Goal: Information Seeking & Learning: Learn about a topic

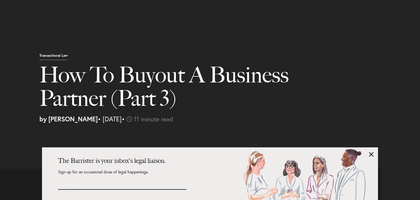
select select "US"
select select "Austin"
select select "Business and Civil Litigation"
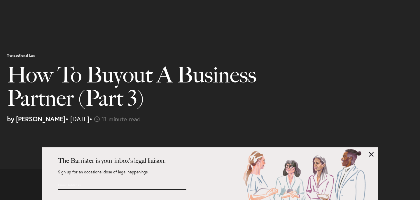
scroll to position [1275, 0]
click at [374, 154] on link at bounding box center [371, 154] width 5 height 5
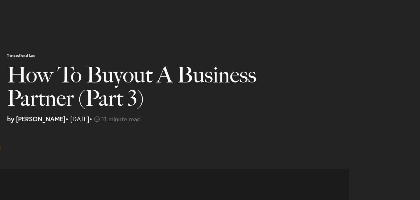
scroll to position [394, 0]
drag, startPoint x: 197, startPoint y: 58, endPoint x: 205, endPoint y: 69, distance: 13.7
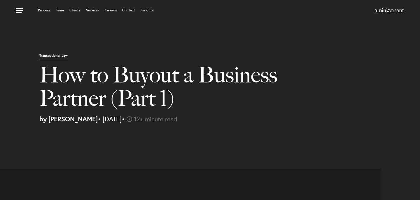
select select "US"
select select "Austin"
select select "Business and Civil Litigation"
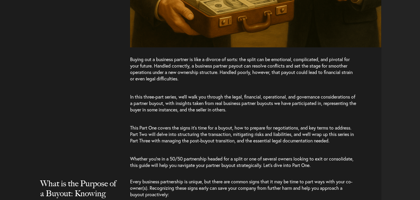
scroll to position [410, 0]
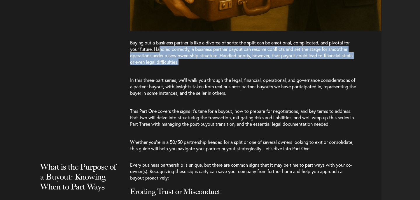
drag, startPoint x: 160, startPoint y: 49, endPoint x: 178, endPoint y: 76, distance: 32.4
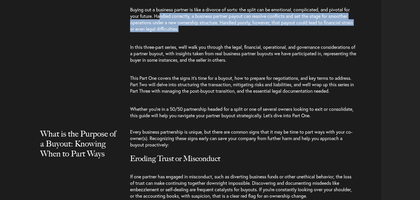
scroll to position [443, 0]
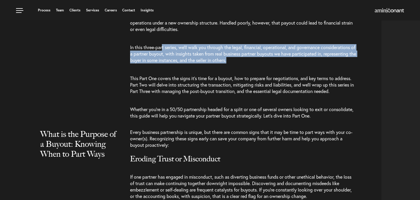
drag, startPoint x: 164, startPoint y: 48, endPoint x: 171, endPoint y: 64, distance: 17.8
click at [171, 64] on p "In this three-part series, we’ll walk you through the legal, financial, operati…" at bounding box center [243, 53] width 226 height 31
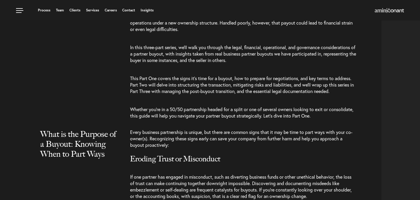
click at [167, 80] on span "This Part One covers the signs it’s time for a buyout, how to prepare for negot…" at bounding box center [242, 84] width 224 height 19
drag, startPoint x: 148, startPoint y: 78, endPoint x: 149, endPoint y: 81, distance: 3.3
click at [148, 81] on span "This Part One covers the signs it’s time for a buyout, how to prepare for negot…" at bounding box center [242, 84] width 224 height 19
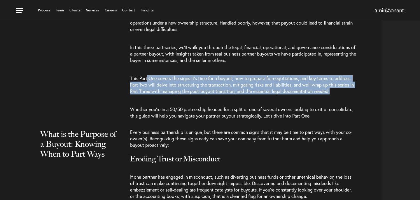
drag, startPoint x: 148, startPoint y: 80, endPoint x: 159, endPoint y: 96, distance: 19.0
click at [159, 96] on p "This Part One covers the signs it’s time for a buyout, how to prepare for negot…" at bounding box center [243, 84] width 226 height 31
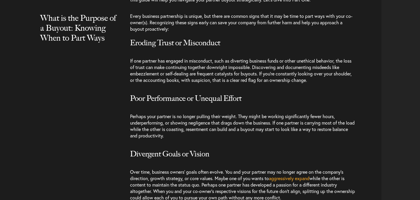
scroll to position [559, 0]
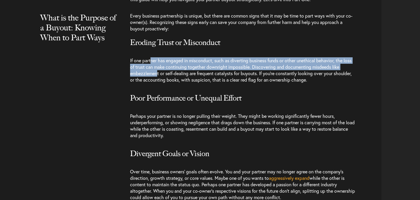
drag, startPoint x: 152, startPoint y: 63, endPoint x: 161, endPoint y: 79, distance: 18.7
click at [161, 79] on span "If one partner has engaged in misconduct, such as diverting business funds or o…" at bounding box center [241, 69] width 222 height 25
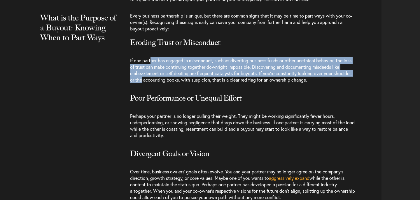
click at [161, 79] on span "If one partner has engaged in misconduct, such as diverting business funds or o…" at bounding box center [241, 69] width 222 height 25
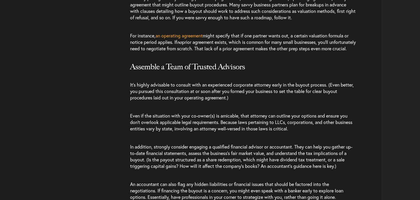
scroll to position [1037, 0]
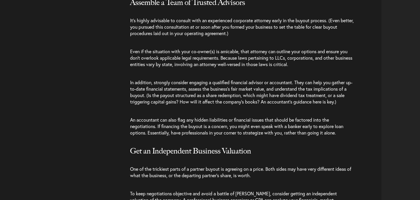
drag, startPoint x: 149, startPoint y: 17, endPoint x: 167, endPoint y: 45, distance: 33.4
click at [166, 58] on span "Even if the situation with your co-owner(s) is amicable, that attorney can outl…" at bounding box center [241, 57] width 222 height 19
drag, startPoint x: 166, startPoint y: 58, endPoint x: 177, endPoint y: 77, distance: 22.3
click at [177, 73] on p "Even if the situation with your co-owner(s) is amicable, that attorney can outl…" at bounding box center [243, 57] width 226 height 31
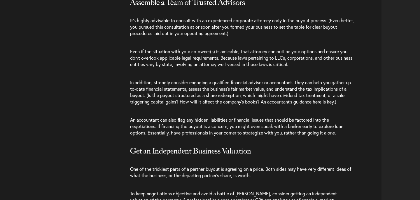
click at [168, 100] on span "In addition, strongly consider engaging a qualified financial advisor or accoun…" at bounding box center [241, 91] width 222 height 25
drag, startPoint x: 158, startPoint y: 91, endPoint x: 182, endPoint y: 115, distance: 33.5
click at [182, 111] on p "In addition, strongly consider engaging a qualified financial advisor or accoun…" at bounding box center [243, 91] width 226 height 37
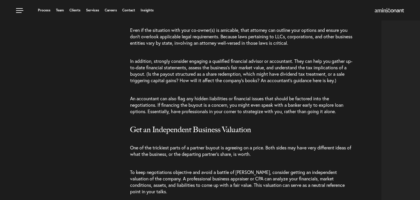
scroll to position [1058, 0]
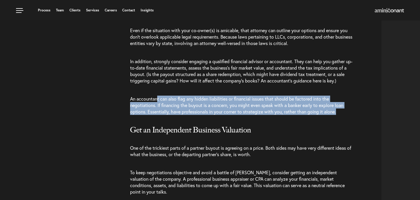
drag, startPoint x: 159, startPoint y: 105, endPoint x: 166, endPoint y: 123, distance: 20.0
click at [166, 121] on p "An accountant can also flag any hidden liabilities or financial issues that sho…" at bounding box center [243, 105] width 226 height 31
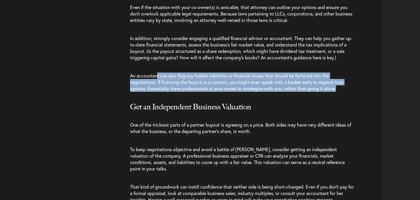
scroll to position [1113, 0]
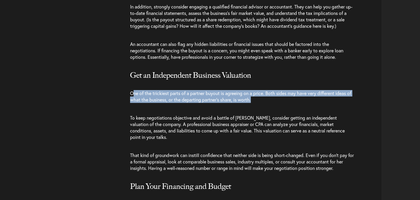
drag, startPoint x: 133, startPoint y: 100, endPoint x: 144, endPoint y: 113, distance: 17.6
click at [144, 109] on p "One of the trickiest parts of a partner buyout is agreeing on a price. Both sid…" at bounding box center [243, 96] width 226 height 25
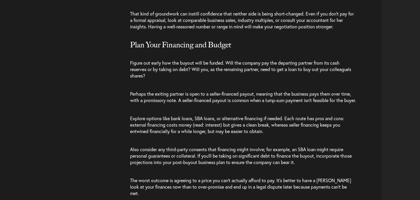
scroll to position [1260, 0]
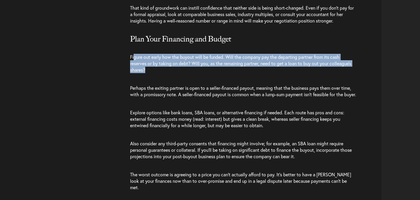
drag, startPoint x: 133, startPoint y: 57, endPoint x: 143, endPoint y: 74, distance: 19.7
click at [143, 74] on p "Figure out early how the buyout will be funded. Will the company pay the depart…" at bounding box center [243, 63] width 226 height 31
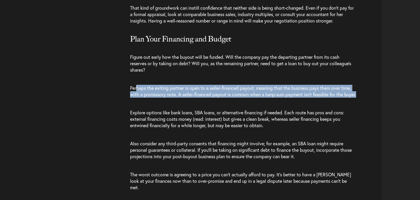
drag, startPoint x: 138, startPoint y: 88, endPoint x: 146, endPoint y: 100, distance: 14.5
click at [146, 100] on p "Perhaps the exiting partner is open to a seller-financed payout, meaning that t…" at bounding box center [243, 91] width 226 height 25
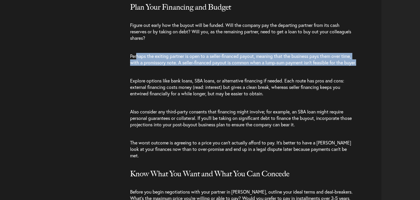
scroll to position [1293, 0]
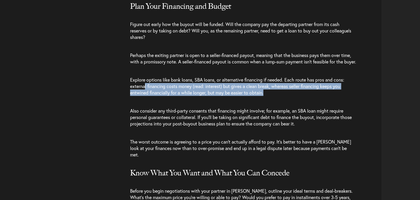
drag, startPoint x: 145, startPoint y: 93, endPoint x: 152, endPoint y: 107, distance: 15.8
click at [152, 102] on p "Explore options like bank loans, SBA loans, or alternative financing if needed.…" at bounding box center [243, 86] width 226 height 31
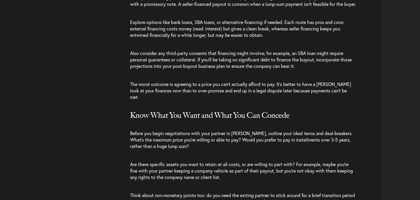
scroll to position [1351, 0]
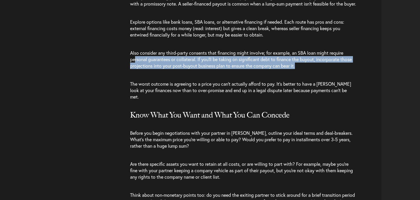
drag, startPoint x: 135, startPoint y: 66, endPoint x: 142, endPoint y: 79, distance: 15.3
click at [142, 75] on p "Also consider any third-party consents that financing might involve; for exampl…" at bounding box center [243, 59] width 226 height 31
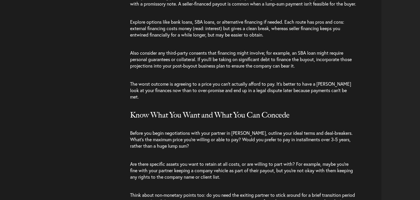
drag, startPoint x: 143, startPoint y: 93, endPoint x: 151, endPoint y: 102, distance: 11.6
click at [151, 102] on p "The worst outcome is agreeing to a price you can’t actually afford to pay. It’s…" at bounding box center [243, 90] width 226 height 31
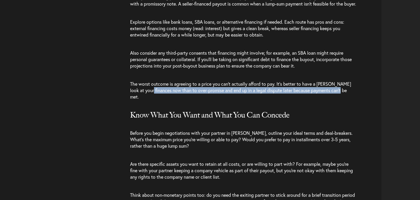
drag, startPoint x: 145, startPoint y: 94, endPoint x: 152, endPoint y: 103, distance: 11.4
click at [152, 103] on p "The worst outcome is agreeing to a price you can’t actually afford to pay. It’s…" at bounding box center [243, 90] width 226 height 31
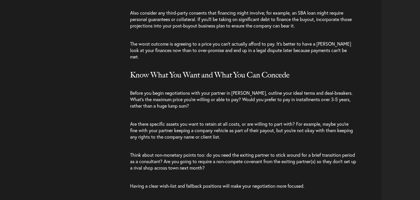
scroll to position [1391, 0]
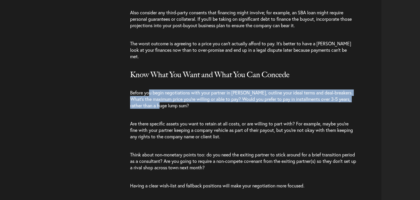
drag, startPoint x: 149, startPoint y: 93, endPoint x: 159, endPoint y: 104, distance: 15.3
click at [159, 104] on span "Before you begin negotiations with your partner in earnest, outline your ideal …" at bounding box center [241, 98] width 223 height 19
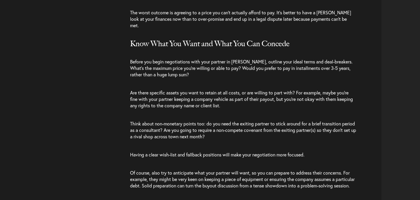
scroll to position [1421, 0]
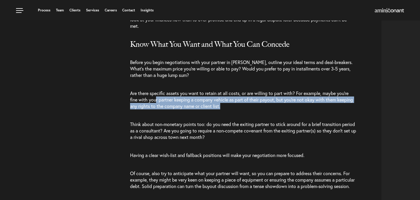
drag, startPoint x: 156, startPoint y: 97, endPoint x: 163, endPoint y: 111, distance: 15.5
click at [163, 111] on p "Are there specific assets you want to retain at all costs, or are willing to pa…" at bounding box center [243, 99] width 226 height 31
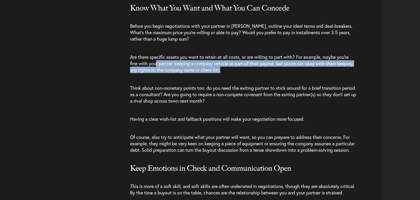
scroll to position [1458, 0]
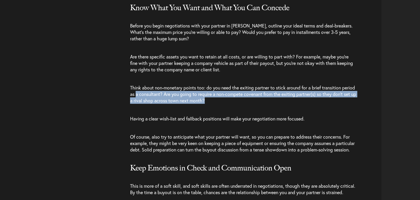
drag, startPoint x: 150, startPoint y: 95, endPoint x: 154, endPoint y: 104, distance: 10.4
click at [154, 104] on p "Think about non-monetary points too: do you need the exiting partner to stick a…" at bounding box center [243, 94] width 226 height 31
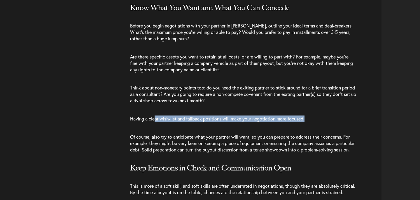
drag, startPoint x: 155, startPoint y: 119, endPoint x: 156, endPoint y: 124, distance: 5.0
click at [156, 124] on p "Having a clear wish-list and fallback positions will make your negotiation more…" at bounding box center [243, 118] width 226 height 18
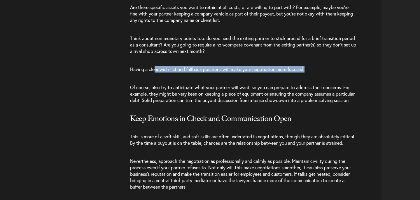
scroll to position [1508, 0]
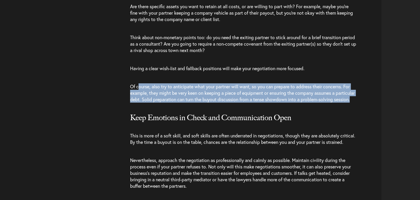
drag, startPoint x: 138, startPoint y: 89, endPoint x: 149, endPoint y: 117, distance: 30.3
click at [149, 117] on h3 "Keep Emotions in Check and Communication Open" at bounding box center [256, 117] width 252 height 18
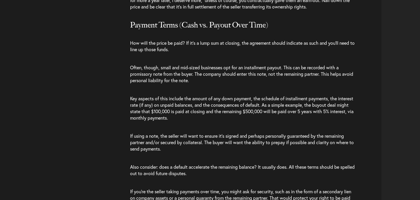
scroll to position [1942, 0]
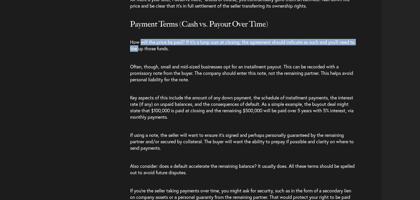
drag, startPoint x: 140, startPoint y: 55, endPoint x: 145, endPoint y: 64, distance: 9.9
click at [145, 51] on span "How will the price be paid? If it’s a lump sum at closing, the agreement should…" at bounding box center [242, 45] width 225 height 13
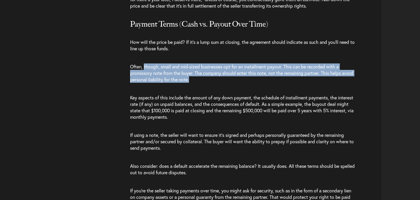
drag, startPoint x: 145, startPoint y: 78, endPoint x: 154, endPoint y: 99, distance: 22.6
click at [154, 88] on p "Often, though, small and mid-sized businesses opt for an installment payout. Th…" at bounding box center [243, 73] width 226 height 31
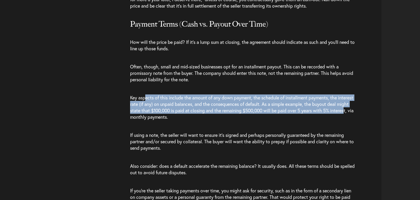
drag, startPoint x: 145, startPoint y: 113, endPoint x: 153, endPoint y: 132, distance: 20.3
click at [152, 120] on span "Key aspects of this include the amount of any down payment, the schedule of ins…" at bounding box center [242, 106] width 224 height 25
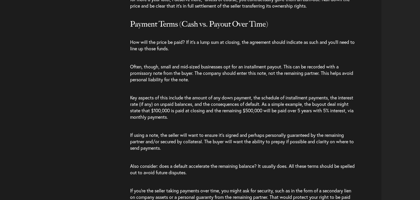
click at [153, 126] on p "Key aspects of this include the amount of any down payment, the schedule of ins…" at bounding box center [243, 106] width 226 height 37
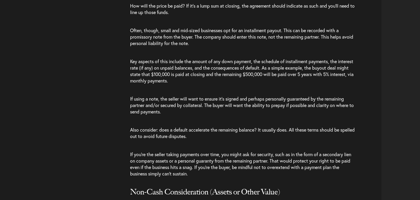
scroll to position [1979, 0]
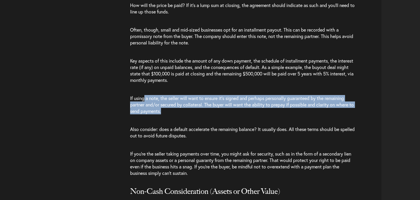
drag, startPoint x: 144, startPoint y: 112, endPoint x: 156, endPoint y: 130, distance: 22.0
click at [156, 120] on p "If using a note, the seller will want to ensure it’s signed and perhaps persona…" at bounding box center [243, 104] width 226 height 31
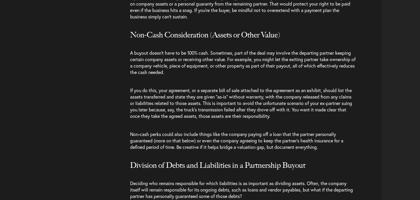
scroll to position [2136, 0]
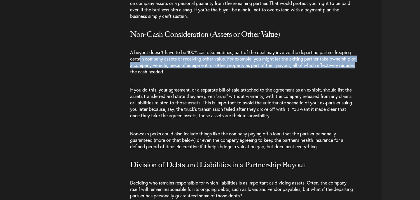
drag, startPoint x: 141, startPoint y: 69, endPoint x: 146, endPoint y: 85, distance: 16.8
click at [146, 74] on span "A buyout doesn’t have to be 100% cash. Sometimes, part of the deal may involve …" at bounding box center [243, 61] width 226 height 25
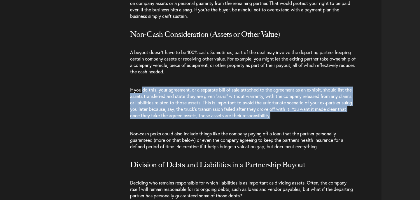
drag, startPoint x: 142, startPoint y: 101, endPoint x: 160, endPoint y: 133, distance: 36.5
click at [160, 124] on p "If you do this, your agreement, or a separate bill of sale attached to the agre…" at bounding box center [243, 103] width 226 height 44
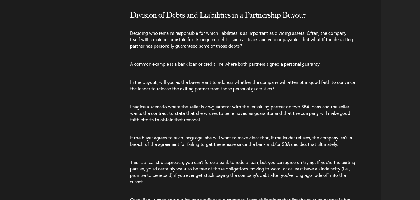
scroll to position [2286, 0]
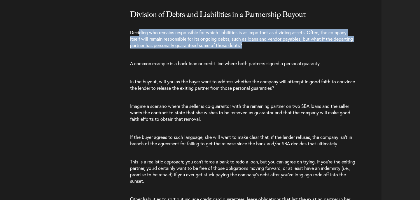
drag, startPoint x: 140, startPoint y: 47, endPoint x: 146, endPoint y: 66, distance: 19.5
click at [146, 54] on p "Deciding who remains responsible for which liabilities is as important as divid…" at bounding box center [243, 38] width 226 height 31
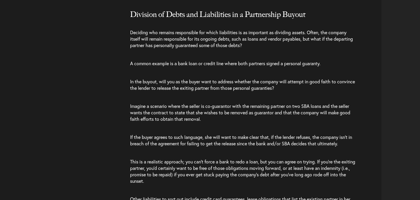
drag, startPoint x: 146, startPoint y: 73, endPoint x: 151, endPoint y: 86, distance: 14.2
drag, startPoint x: 150, startPoint y: 80, endPoint x: 154, endPoint y: 89, distance: 9.1
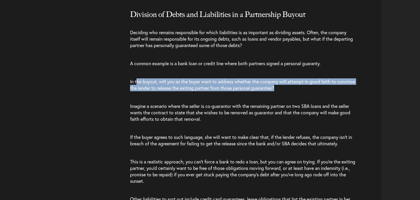
drag, startPoint x: 137, startPoint y: 96, endPoint x: 147, endPoint y: 107, distance: 14.7
click at [147, 97] on p "In the buyout, will you as the buyer want to address whether the company will a…" at bounding box center [243, 84] width 226 height 25
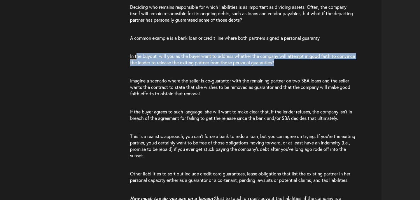
scroll to position [2312, 0]
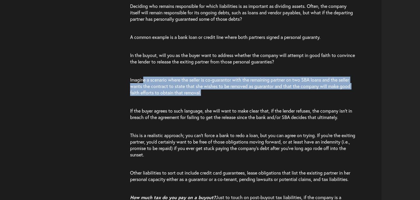
drag, startPoint x: 144, startPoint y: 94, endPoint x: 152, endPoint y: 109, distance: 16.8
click at [152, 102] on p "Imagine a scenario where the seller is co-guarantor with the remaining partner …" at bounding box center [243, 86] width 226 height 31
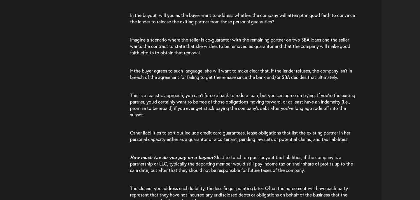
scroll to position [2356, 0]
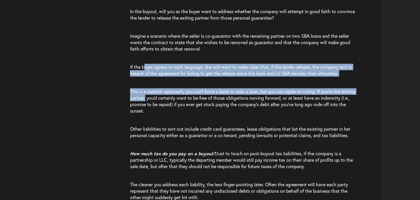
drag, startPoint x: 144, startPoint y: 82, endPoint x: 161, endPoint y: 112, distance: 34.7
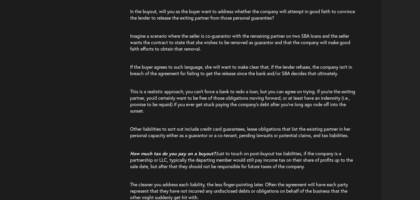
click at [162, 112] on span "This is a realistic approach; you can’t force a bank to redo a loan, but you ca…" at bounding box center [242, 100] width 225 height 25
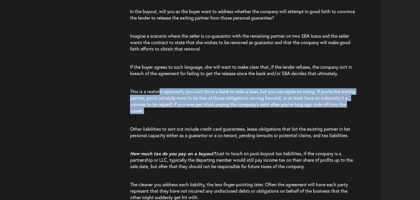
drag, startPoint x: 161, startPoint y: 105, endPoint x: 180, endPoint y: 133, distance: 34.3
click at [180, 133] on p "Other liabilities to sort out include credit card guarantees, lease obligations…" at bounding box center [243, 132] width 226 height 25
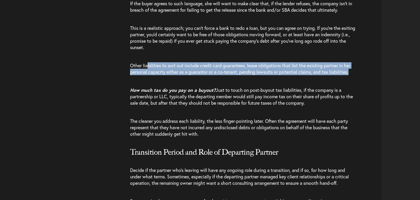
scroll to position [2420, 0]
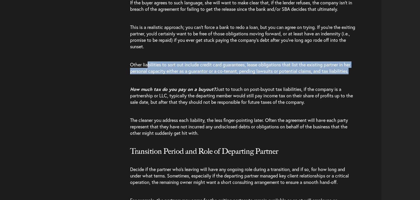
drag, startPoint x: 148, startPoint y: 68, endPoint x: 164, endPoint y: 99, distance: 34.5
click at [164, 92] on icon "How much tax do you pay on a buyout?" at bounding box center [173, 89] width 86 height 6
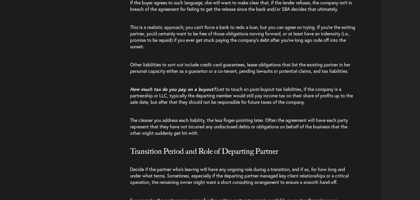
drag, startPoint x: 164, startPoint y: 99, endPoint x: 179, endPoint y: 123, distance: 28.9
click at [180, 111] on p "How much tax do you pay on a buyout? Just to touch on post-buyout tax liabiliti…" at bounding box center [243, 95] width 226 height 31
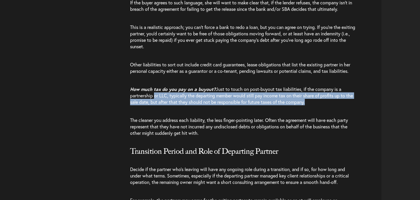
drag, startPoint x: 155, startPoint y: 110, endPoint x: 165, endPoint y: 118, distance: 13.5
click at [165, 111] on p "How much tax do you pay on a buyout? Just to touch on post-buyout tax liabiliti…" at bounding box center [243, 95] width 226 height 31
click at [166, 111] on p "How much tax do you pay on a buyout? Just to touch on post-buyout tax liabiliti…" at bounding box center [243, 95] width 226 height 31
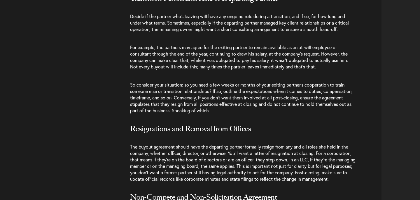
scroll to position [2579, 0]
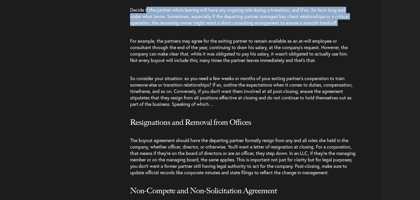
drag, startPoint x: 146, startPoint y: 24, endPoint x: 161, endPoint y: 48, distance: 28.2
click at [161, 48] on div "When negotiating and drafting a partner buyout agreement, the devil is in the d…" at bounding box center [256, 70] width 252 height 1749
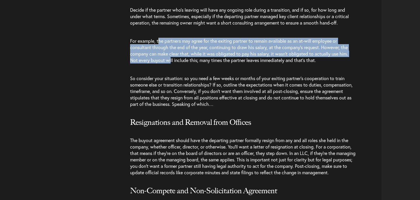
drag, startPoint x: 159, startPoint y: 53, endPoint x: 171, endPoint y: 72, distance: 22.4
click at [171, 63] on span "For example, the partners may agree for the exiting partner to remain available…" at bounding box center [239, 50] width 218 height 25
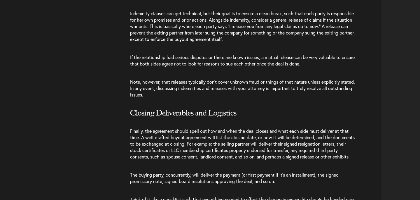
scroll to position [3267, 0]
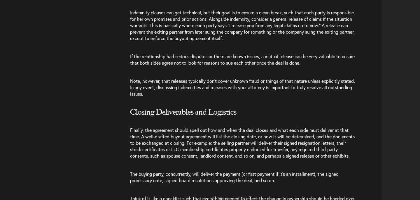
drag, startPoint x: 151, startPoint y: 43, endPoint x: 184, endPoint y: 77, distance: 47.7
click at [184, 47] on p "Indemnity clauses can get technical, but their goal is to ensure a clean break,…" at bounding box center [243, 26] width 226 height 44
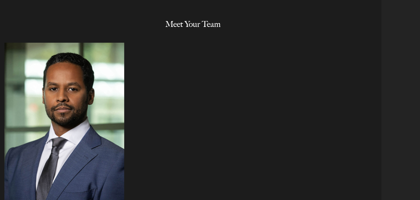
scroll to position [4133, 0]
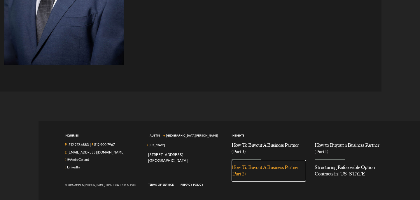
click at [260, 169] on link "How To Buyout A Business Partner (Part 2)" at bounding box center [269, 171] width 75 height 22
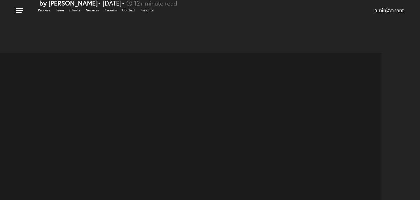
select select "US"
select select "Austin"
select select "Business and Civil Litigation"
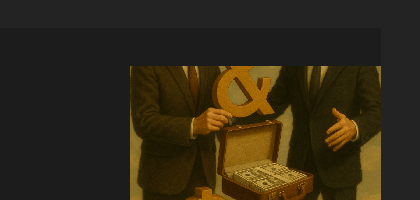
select select "US"
select select "Austin"
select select "Business and Civil Litigation"
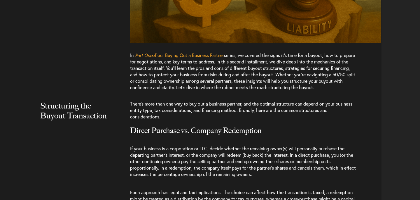
scroll to position [398, 0]
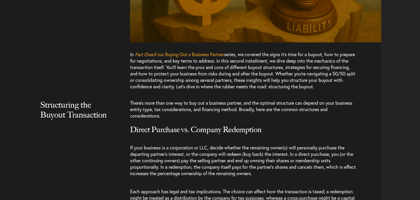
drag, startPoint x: 168, startPoint y: 81, endPoint x: 173, endPoint y: 92, distance: 11.8
click at [173, 93] on p "In Part One of our Buying Out a Business Partner series, we covered the signs i…" at bounding box center [243, 73] width 226 height 44
click at [173, 92] on p "In Part One of our Buying Out a Business Partner series, we covered the signs i…" at bounding box center [243, 73] width 226 height 44
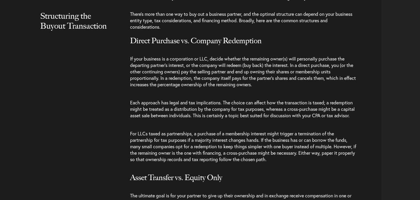
scroll to position [487, 0]
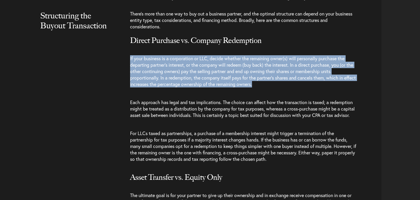
drag, startPoint x: 141, startPoint y: 53, endPoint x: 154, endPoint y: 88, distance: 36.8
click at [154, 88] on p "If your business is a corporation or LLC, decide whether the remaining owner(s)…" at bounding box center [243, 71] width 226 height 44
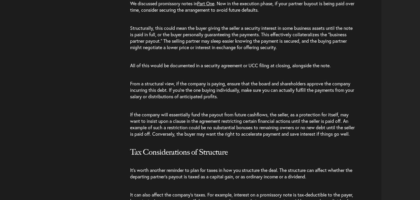
scroll to position [1028, 0]
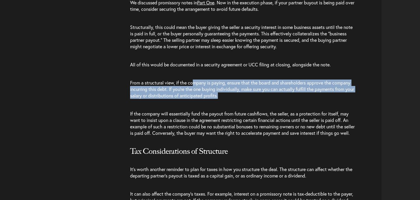
drag, startPoint x: 194, startPoint y: 88, endPoint x: 213, endPoint y: 115, distance: 33.5
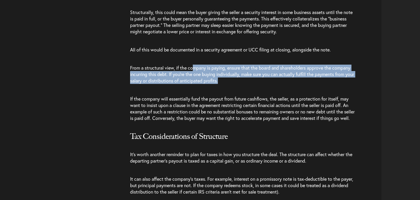
scroll to position [1044, 0]
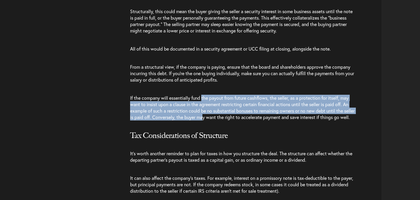
drag, startPoint x: 203, startPoint y: 106, endPoint x: 216, endPoint y: 124, distance: 21.9
click at [216, 120] on span "If the company will essentially fund the payout from future cashflows, the sell…" at bounding box center [242, 107] width 225 height 25
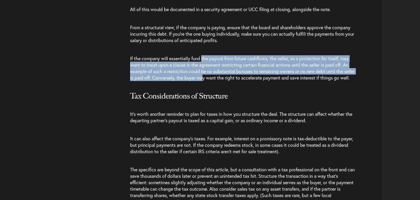
scroll to position [1084, 0]
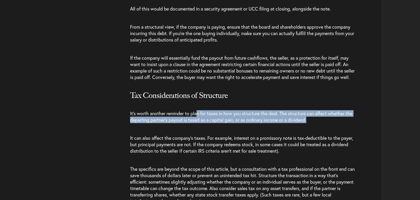
drag, startPoint x: 199, startPoint y: 125, endPoint x: 207, endPoint y: 138, distance: 14.7
click at [207, 129] on p "It’s worth another reminder to plan for taxes in how you structure the deal. Th…" at bounding box center [243, 116] width 226 height 25
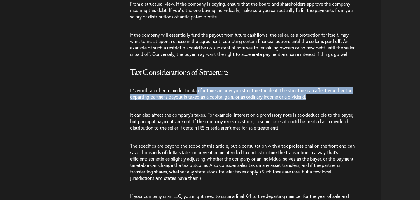
scroll to position [1107, 0]
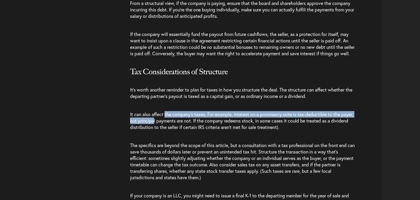
drag, startPoint x: 165, startPoint y: 128, endPoint x: 167, endPoint y: 136, distance: 7.8
click at [167, 130] on span "It can also affect the company’s taxes. For example, interest on a promissory n…" at bounding box center [241, 120] width 223 height 19
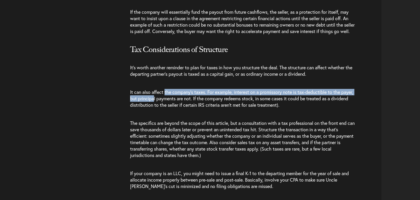
scroll to position [1132, 0]
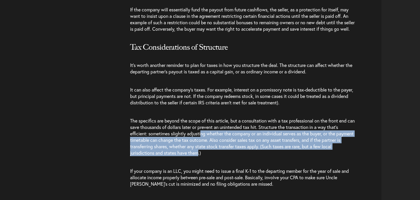
drag, startPoint x: 202, startPoint y: 145, endPoint x: 209, endPoint y: 164, distance: 20.2
click at [209, 156] on span "The specifics are beyond the scope of this article, but a consultation with a t…" at bounding box center [242, 136] width 225 height 38
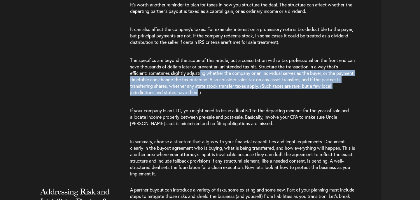
scroll to position [1195, 0]
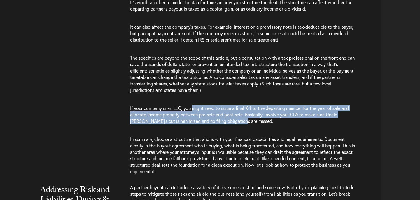
drag, startPoint x: 193, startPoint y: 122, endPoint x: 231, endPoint y: 137, distance: 40.7
click at [231, 130] on p "If your company is an LLC, you might need to issue a final K-1 to the departing…" at bounding box center [243, 114] width 226 height 31
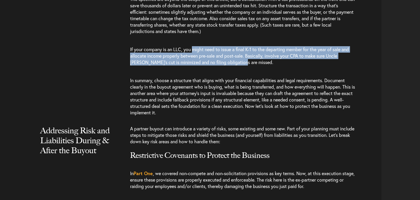
scroll to position [1255, 0]
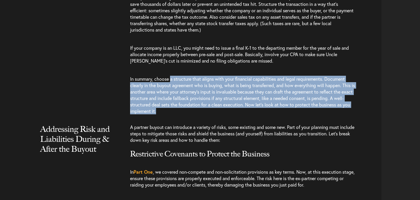
drag, startPoint x: 171, startPoint y: 91, endPoint x: 201, endPoint y: 127, distance: 46.9
click at [201, 120] on p "In summary, choose a structure that aligns with your financial capabilities and…" at bounding box center [243, 95] width 226 height 50
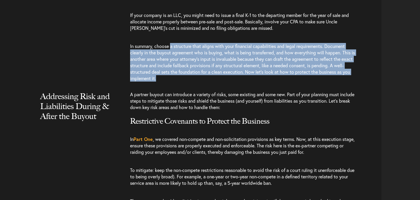
scroll to position [1291, 0]
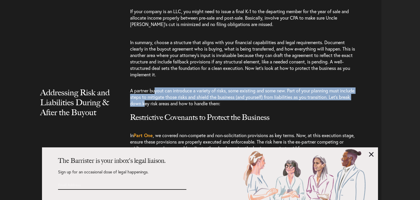
drag, startPoint x: 157, startPoint y: 106, endPoint x: 167, endPoint y: 114, distance: 13.3
click at [167, 106] on span "A partner buyout can introduce a variety of risks, some existing and some new. …" at bounding box center [242, 96] width 225 height 19
click at [372, 154] on link at bounding box center [371, 154] width 5 height 5
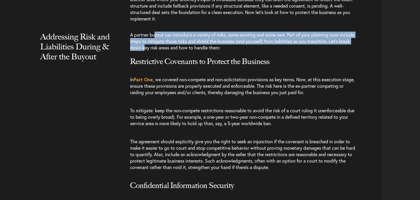
scroll to position [1350, 0]
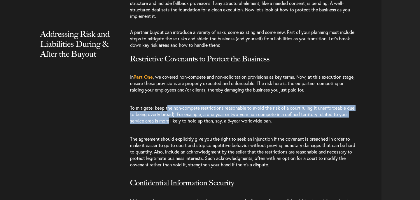
drag, startPoint x: 169, startPoint y: 123, endPoint x: 180, endPoint y: 133, distance: 15.1
click at [180, 124] on span "To mitigate: keep the non-compete restrictions reasonable to avoid the risk of …" at bounding box center [242, 114] width 225 height 19
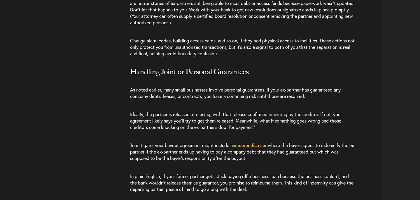
scroll to position [1852, 0]
